Goal: Task Accomplishment & Management: Manage account settings

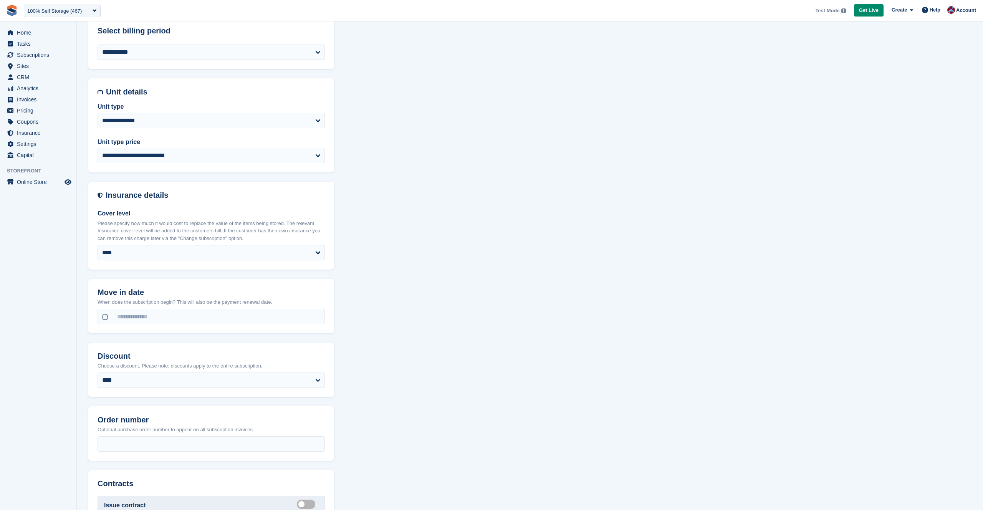
scroll to position [522, 0]
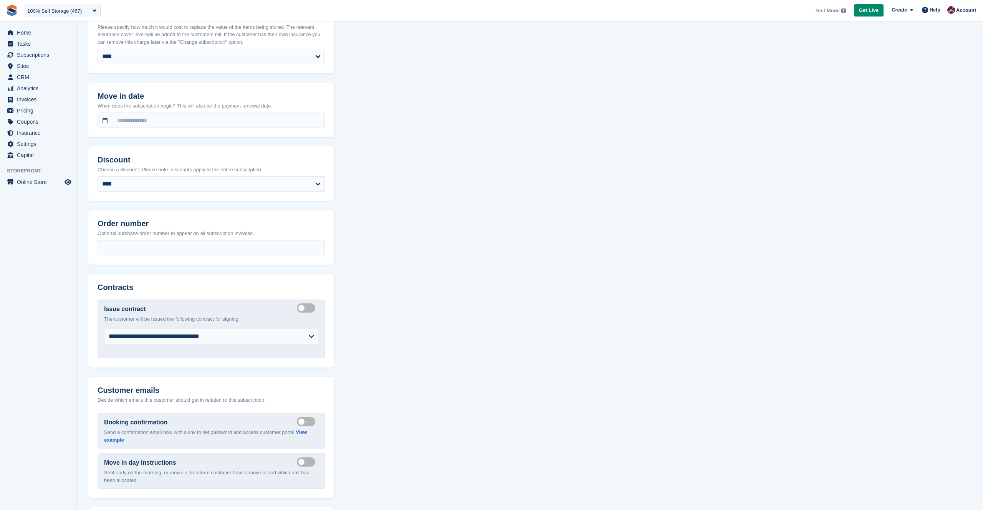
drag, startPoint x: 104, startPoint y: 158, endPoint x: 229, endPoint y: 167, distance: 125.2
click at [226, 168] on div "**********" at bounding box center [211, 173] width 246 height 55
click at [229, 167] on p "Choose a discount. Please note: discounts apply to the entire subscription." at bounding box center [211, 170] width 227 height 8
click at [228, 167] on p "Choose a discount. Please note: discounts apply to the entire subscription." at bounding box center [211, 170] width 227 height 8
click at [226, 168] on p "Choose a discount. Please note: discounts apply to the entire subscription." at bounding box center [211, 170] width 227 height 8
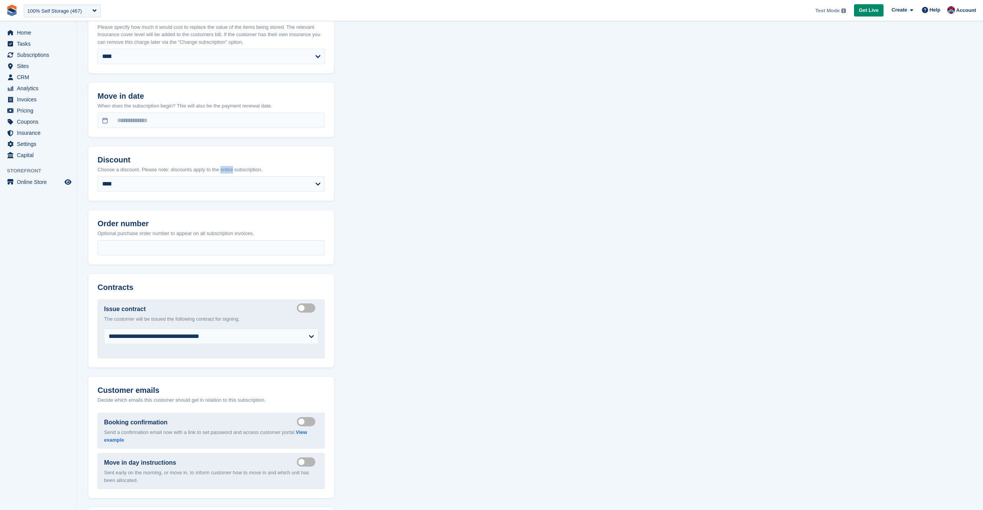
click at [226, 168] on p "Choose a discount. Please note: discounts apply to the entire subscription." at bounding box center [211, 170] width 227 height 8
click at [228, 160] on h2 "Discount" at bounding box center [211, 160] width 227 height 9
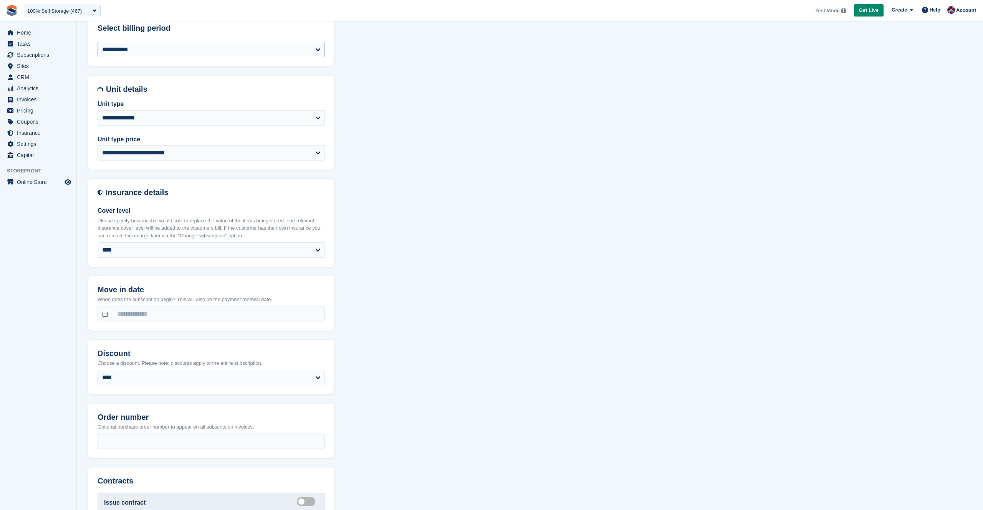
scroll to position [296, 0]
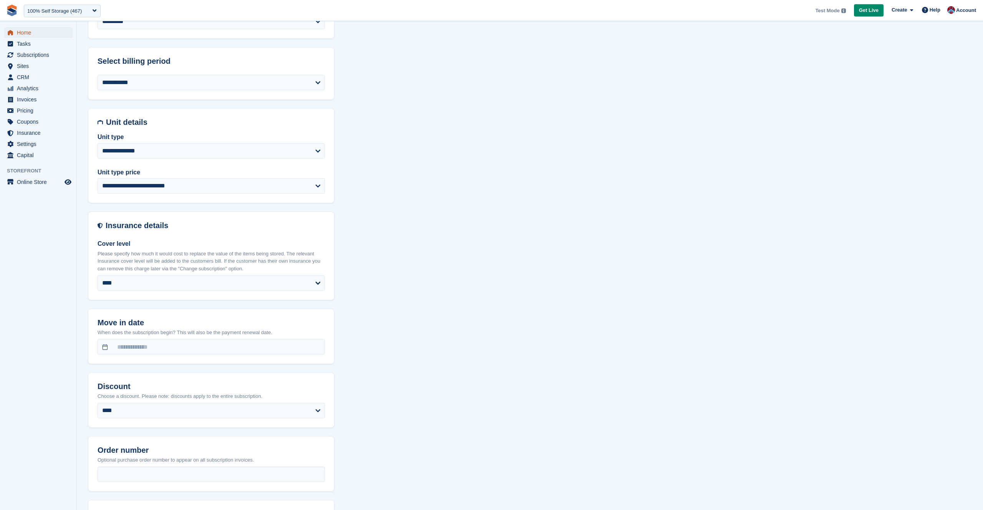
click at [26, 30] on span "Home" at bounding box center [40, 32] width 46 height 11
